Goal: Information Seeking & Learning: Learn about a topic

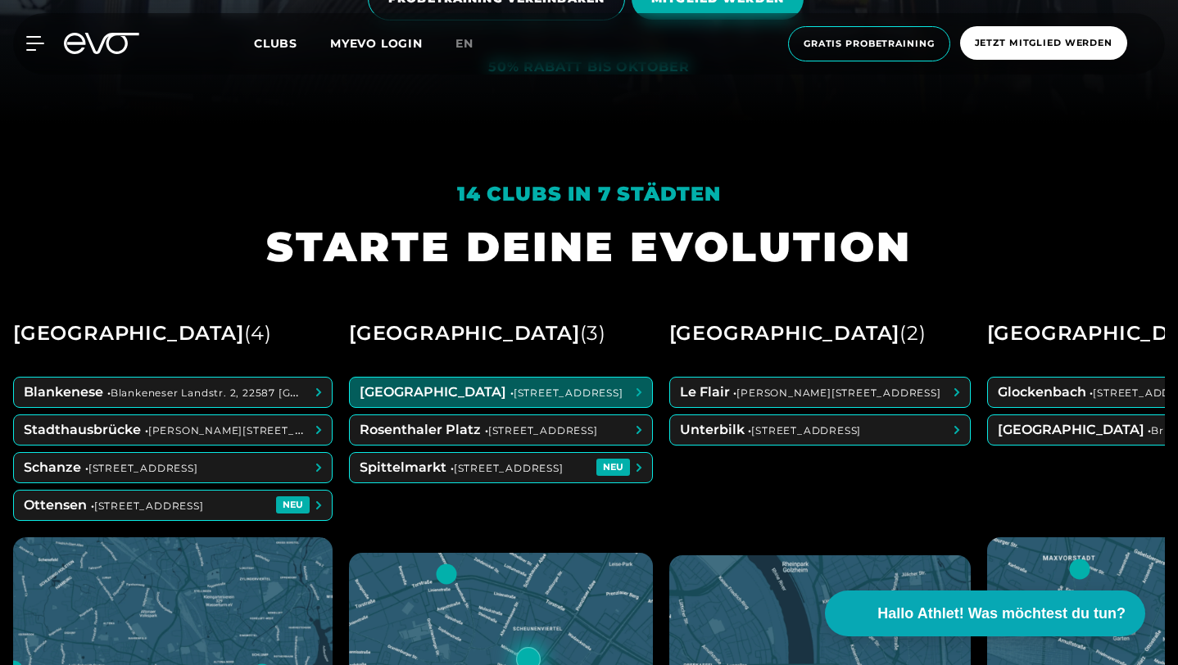
scroll to position [542, 0]
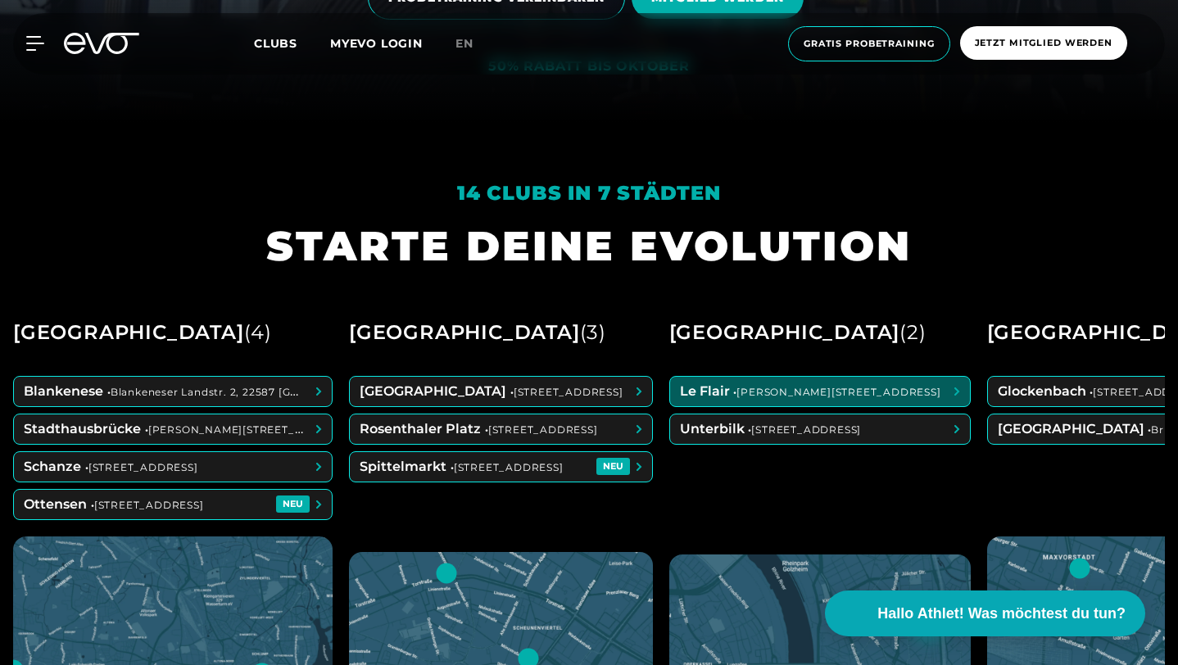
click at [763, 406] on span at bounding box center [820, 391] width 300 height 29
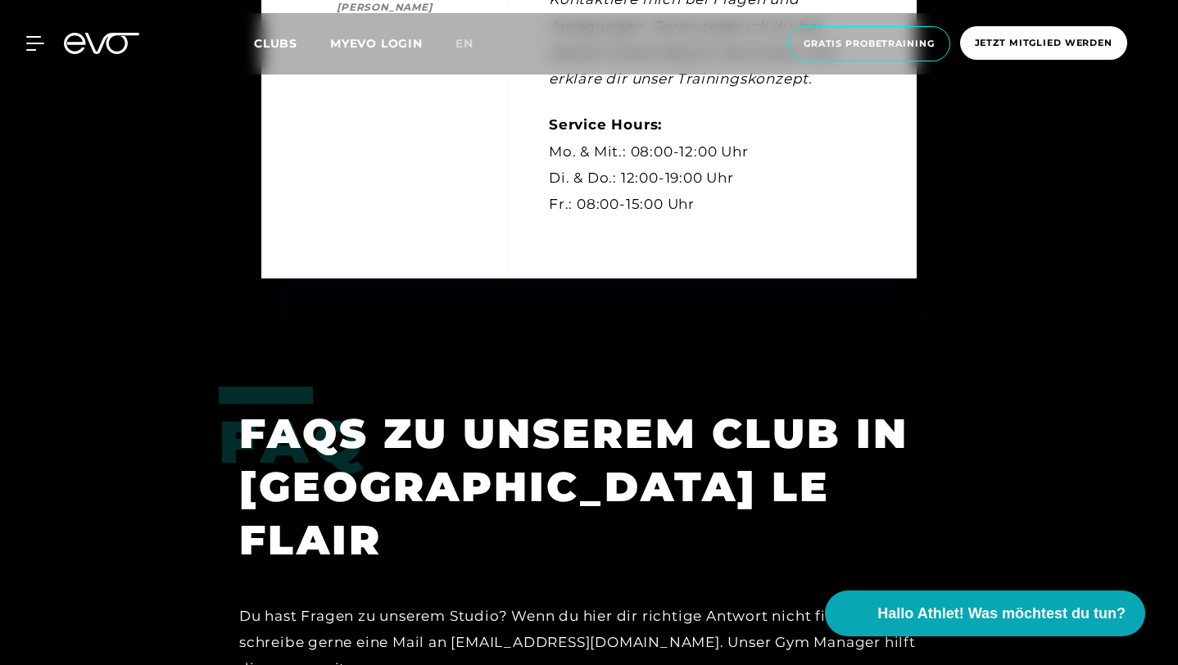
scroll to position [5059, 0]
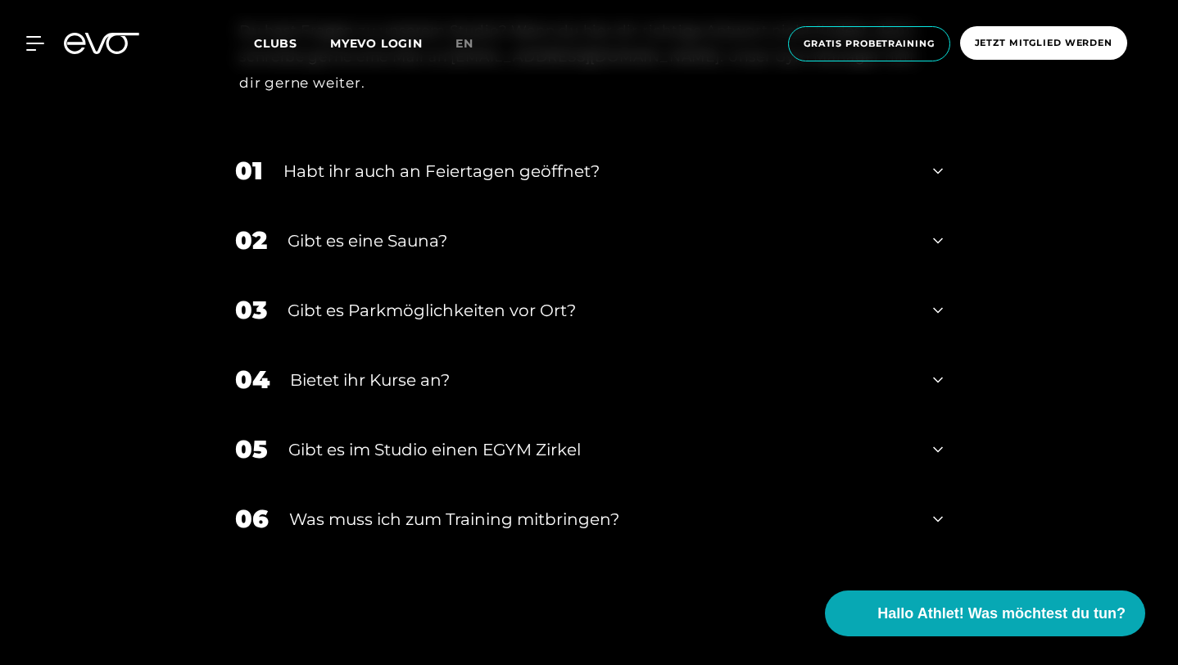
click at [398, 184] on div "Habt ihr auch an Feiertagen geöffnet?" at bounding box center [597, 171] width 629 height 25
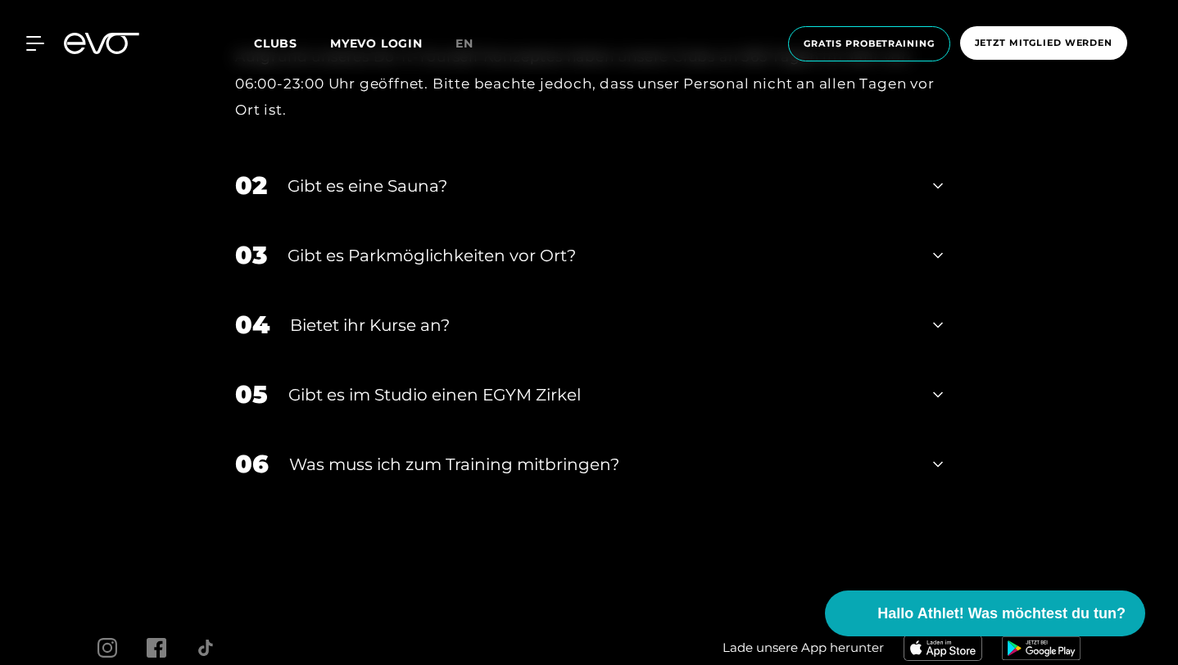
scroll to position [5381, 0]
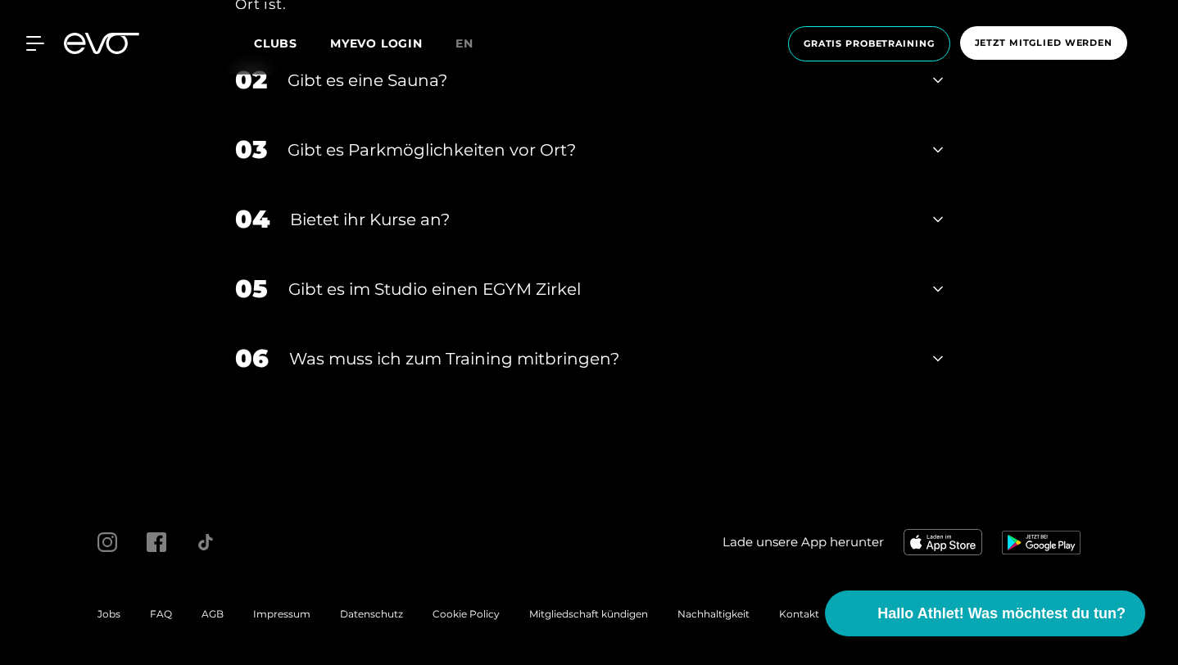
click at [312, 115] on div "02 Gibt es eine Sauna?" at bounding box center [589, 80] width 741 height 70
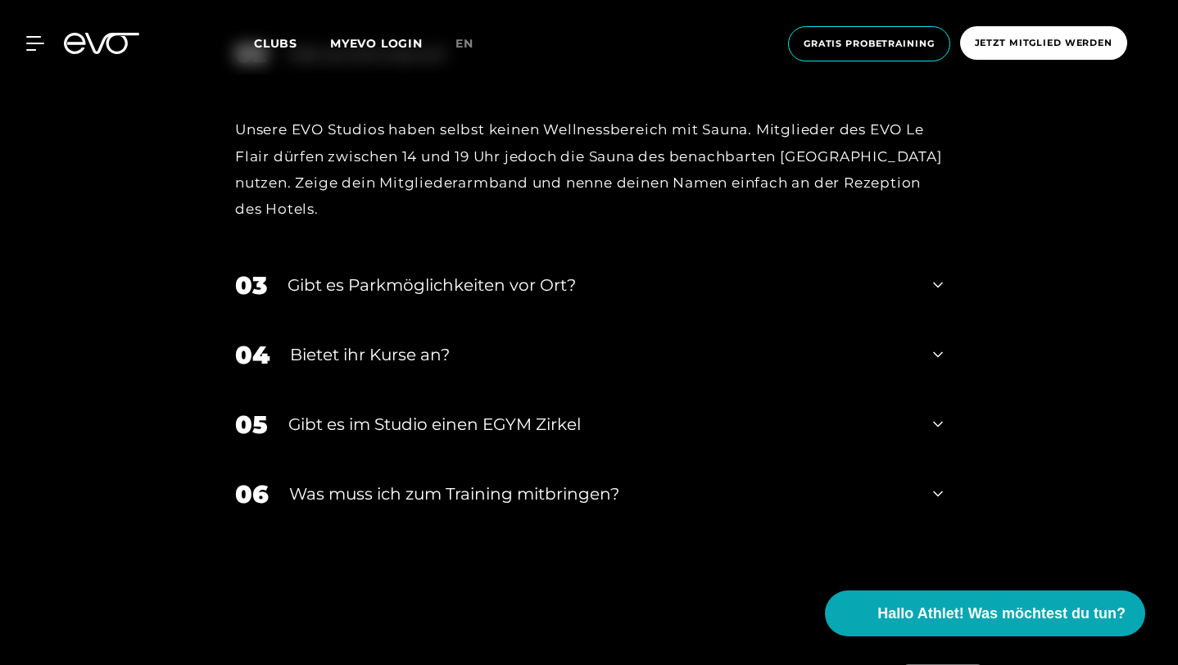
click at [313, 88] on div "02 Gibt es eine Sauna?" at bounding box center [589, 54] width 741 height 70
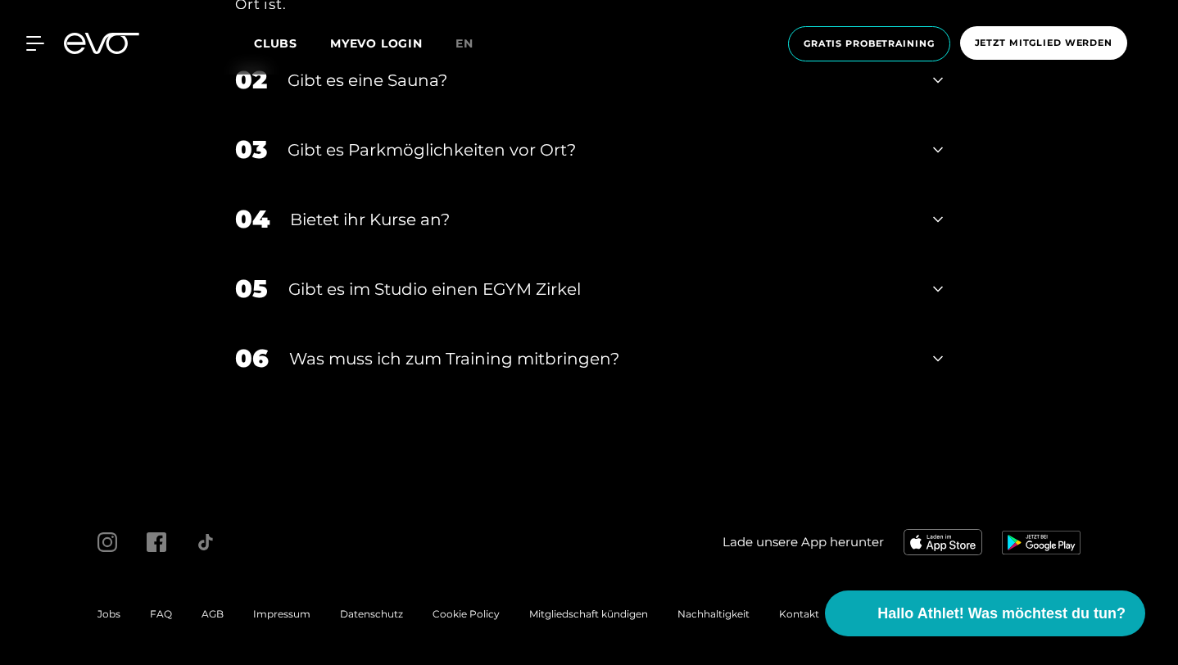
click at [289, 162] on div "Gibt es Parkmöglichkeiten vor Ort?" at bounding box center [600, 150] width 625 height 25
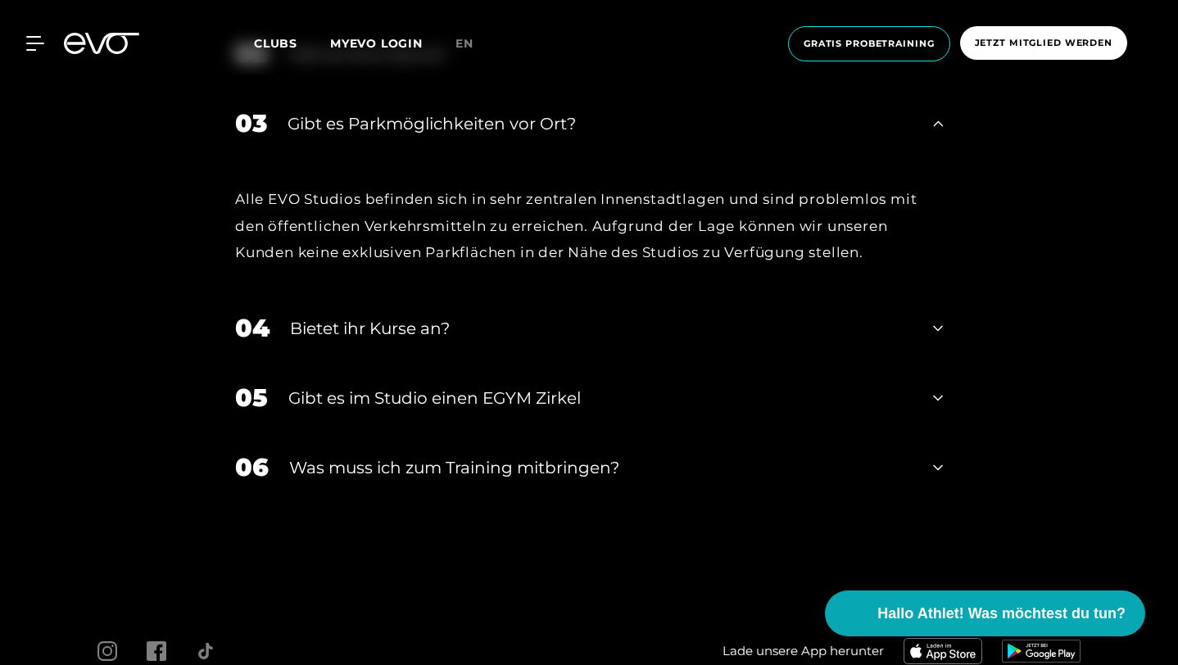
click at [353, 136] on div "Gibt es Parkmöglichkeiten vor Ort?" at bounding box center [600, 123] width 625 height 25
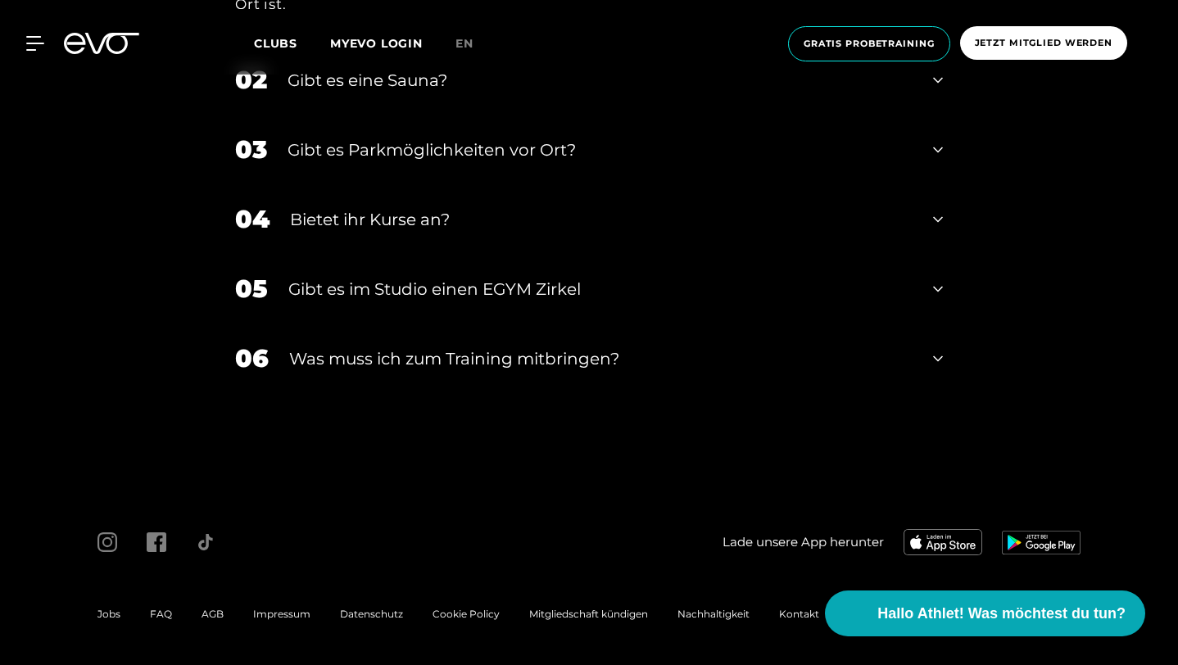
click at [345, 162] on div "Gibt es Parkmöglichkeiten vor Ort?" at bounding box center [600, 150] width 625 height 25
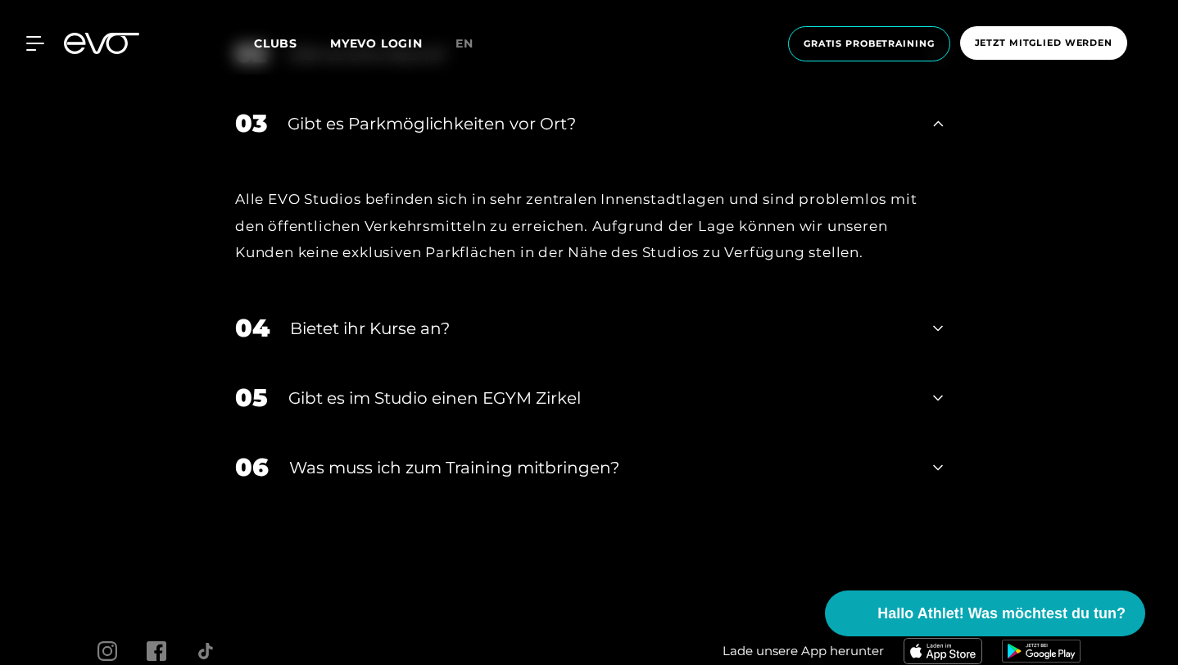
click at [345, 136] on div "Gibt es Parkmöglichkeiten vor Ort?" at bounding box center [600, 123] width 625 height 25
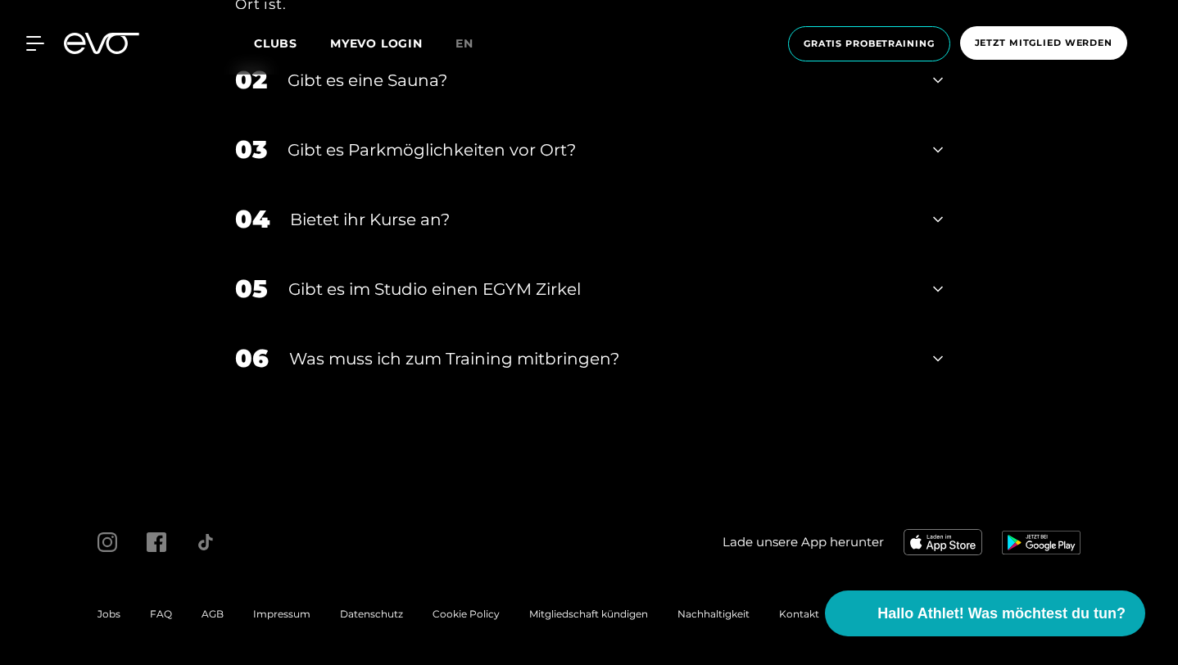
click at [295, 254] on div "04 Bietet ihr [DEMOGRAPHIC_DATA]?" at bounding box center [589, 219] width 741 height 70
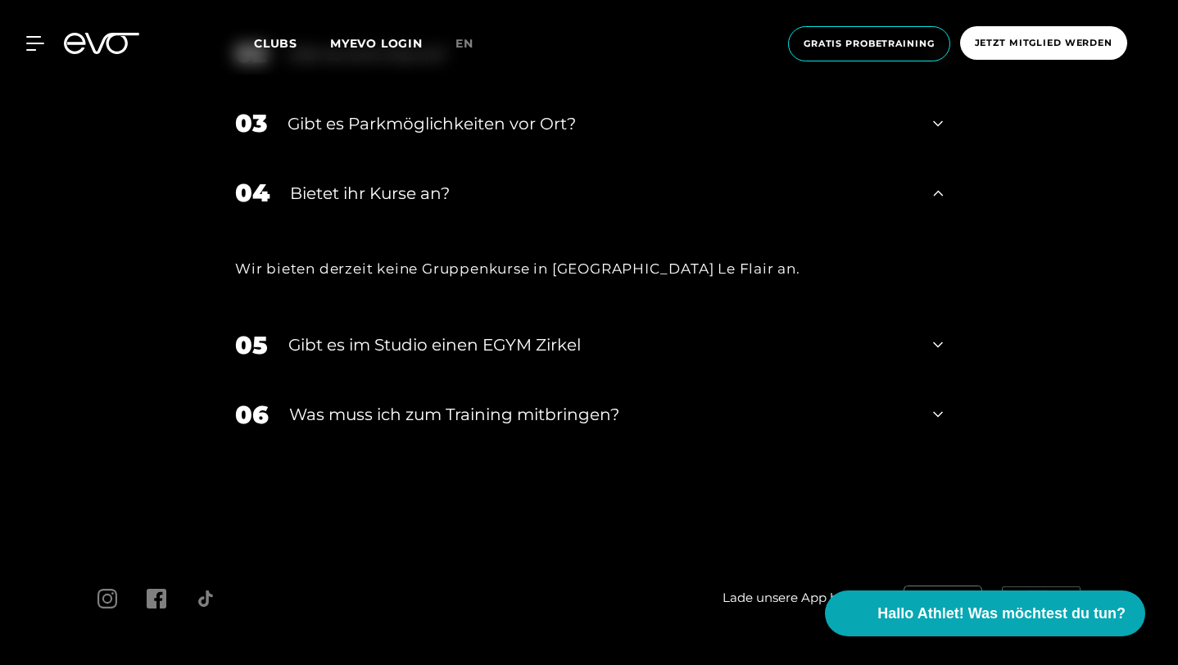
click at [295, 228] on div "04 Bietet ihr [DEMOGRAPHIC_DATA]?" at bounding box center [589, 193] width 741 height 70
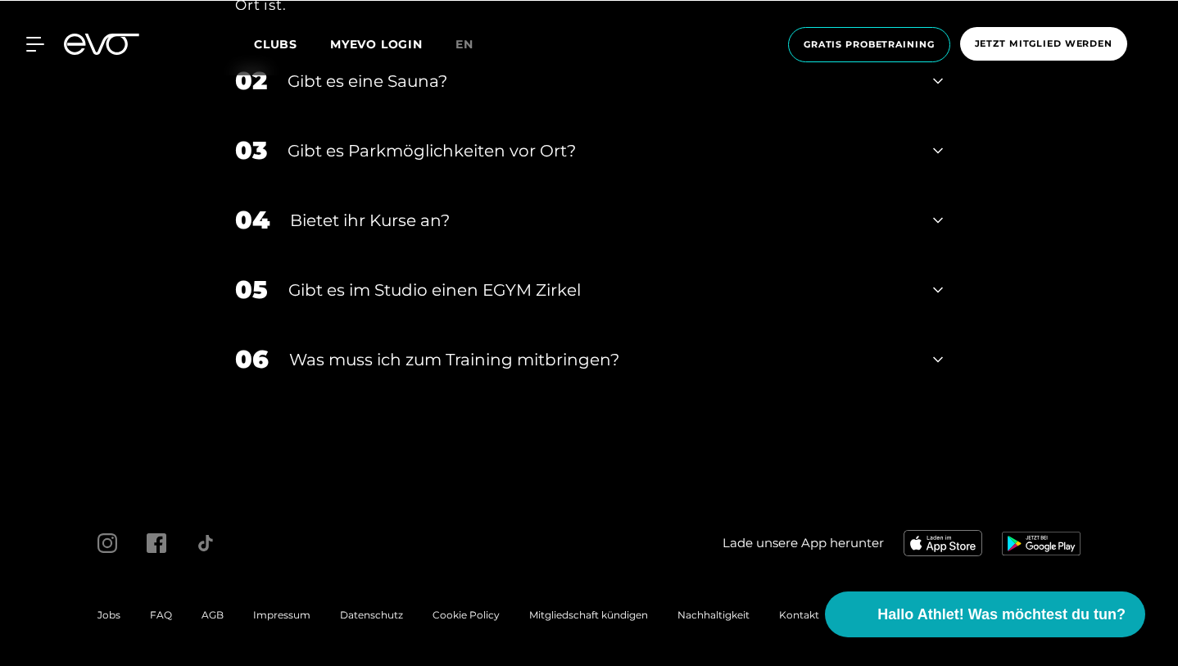
scroll to position [5455, 0]
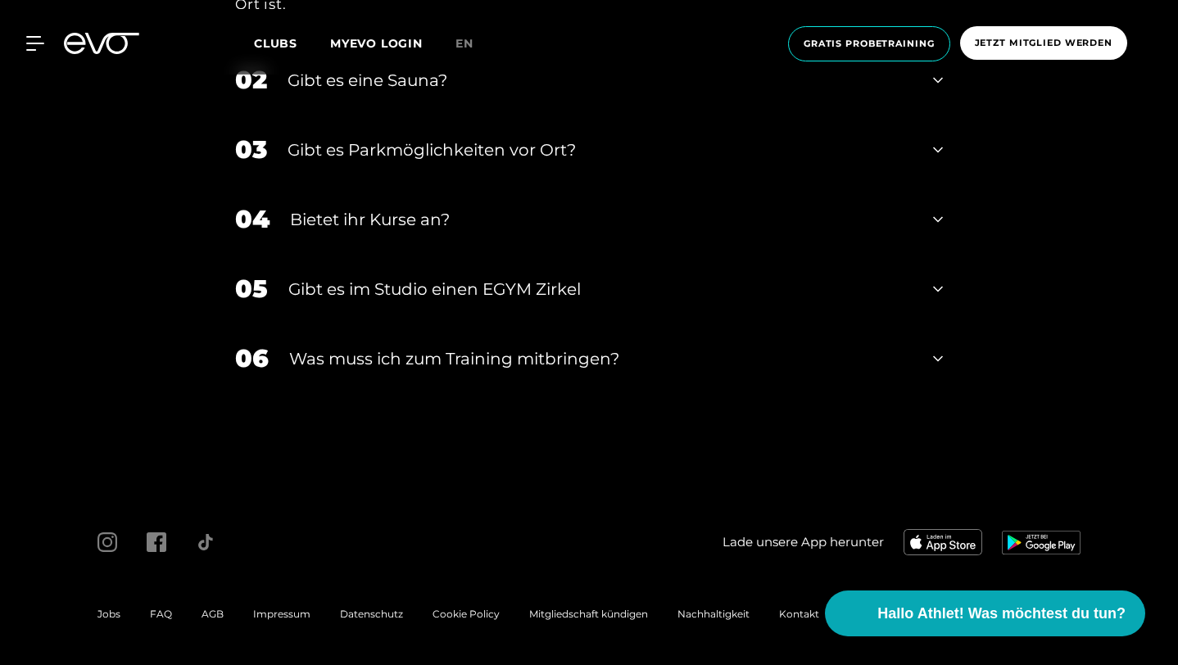
click at [311, 372] on div "06 Was muss ich zum Training mitbringen?" at bounding box center [589, 359] width 741 height 70
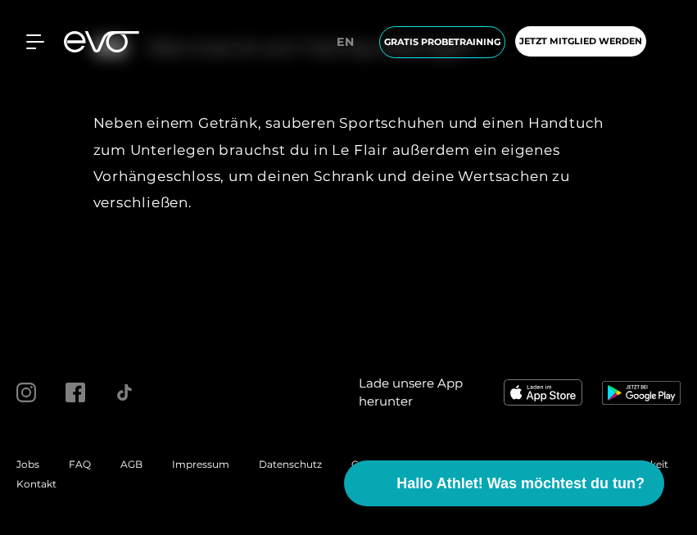
scroll to position [5259, 0]
